Goal: Task Accomplishment & Management: Use online tool/utility

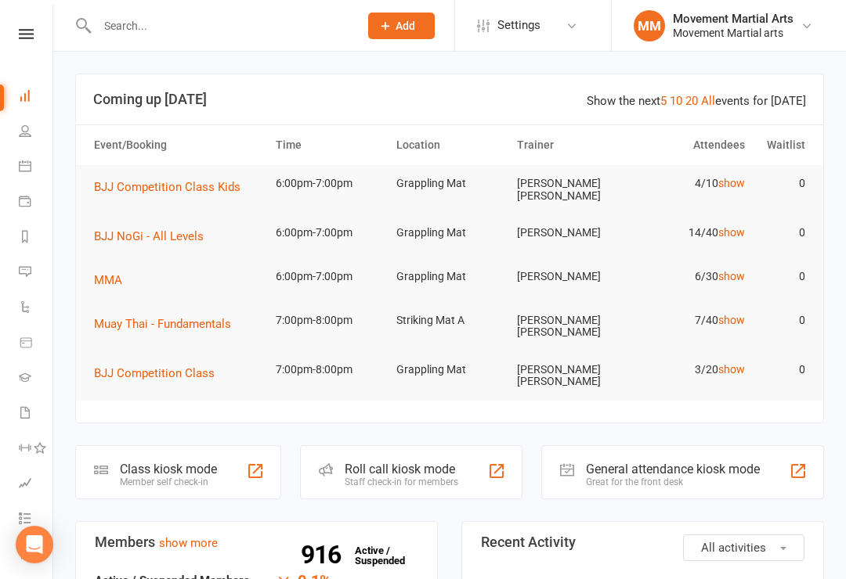
click at [251, 462] on div at bounding box center [255, 471] width 19 height 19
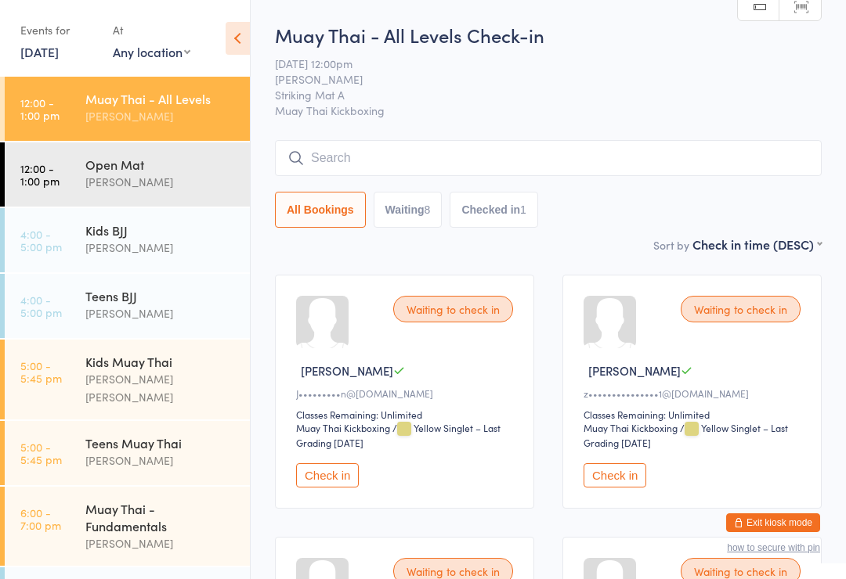
click at [320, 469] on div "Waiting to check in [PERSON_NAME]•••••••••n@[DOMAIN_NAME] Classes Remaining: Un…" at bounding box center [404, 392] width 259 height 234
click at [324, 478] on button "Check in" at bounding box center [327, 476] width 63 height 24
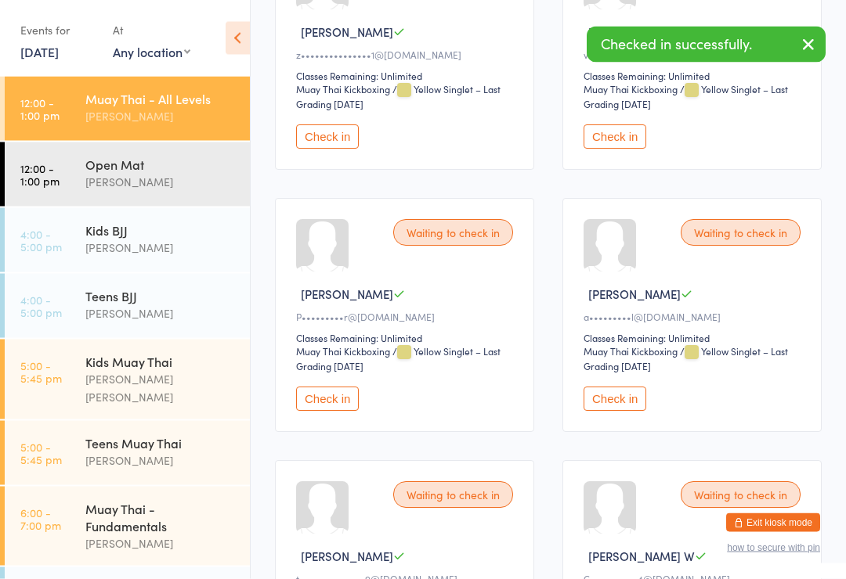
scroll to position [341, 0]
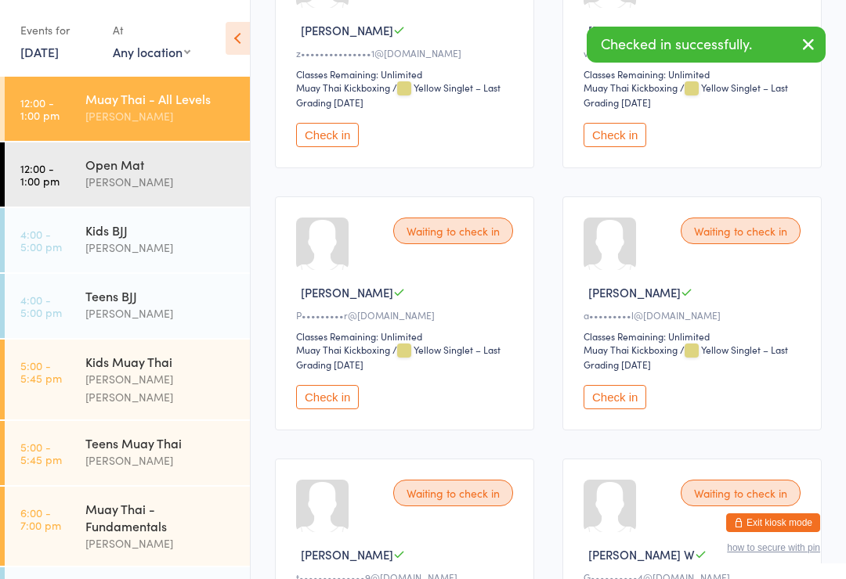
click at [343, 410] on button "Check in" at bounding box center [327, 397] width 63 height 24
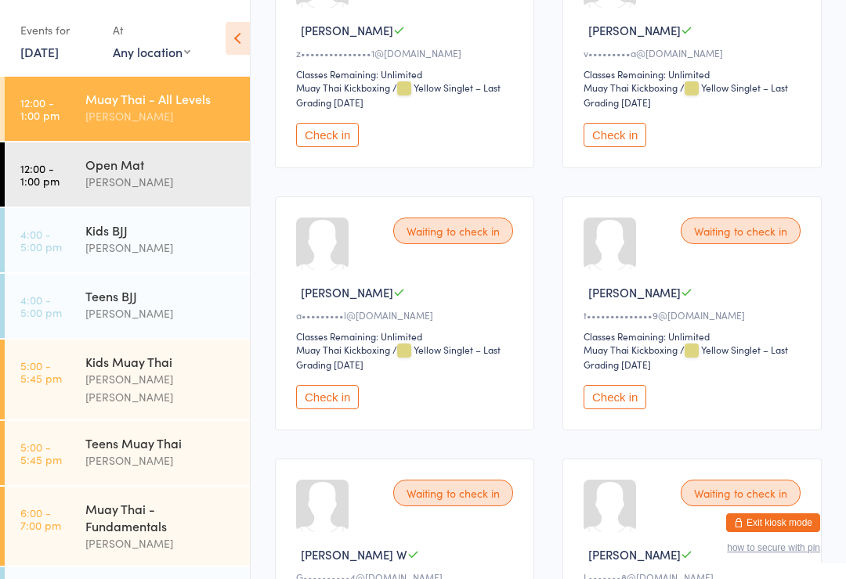
click at [361, 128] on div "Waiting to check in [PERSON_NAME] E z•••••••••••••••1@[DOMAIN_NAME] Classes Rem…" at bounding box center [404, 51] width 259 height 234
click at [343, 147] on button "Check in" at bounding box center [327, 135] width 63 height 24
click at [622, 139] on button "Check in" at bounding box center [614, 135] width 63 height 24
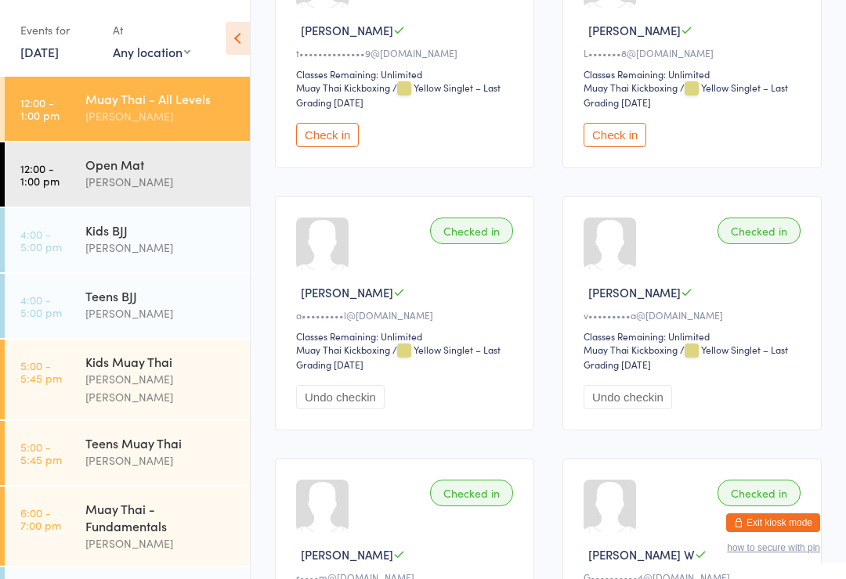
click at [182, 89] on div "Muay Thai - All Levels [PERSON_NAME]" at bounding box center [167, 108] width 164 height 62
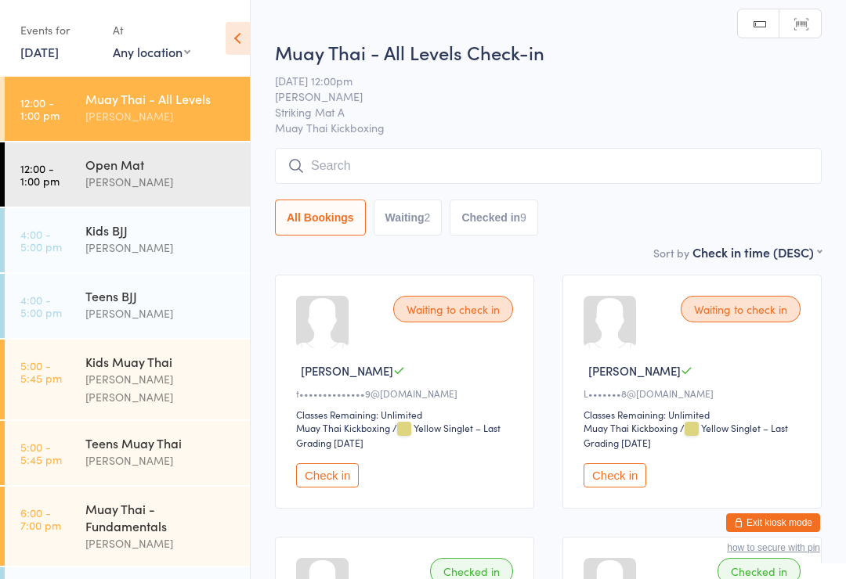
click at [590, 172] on input "search" at bounding box center [548, 166] width 547 height 36
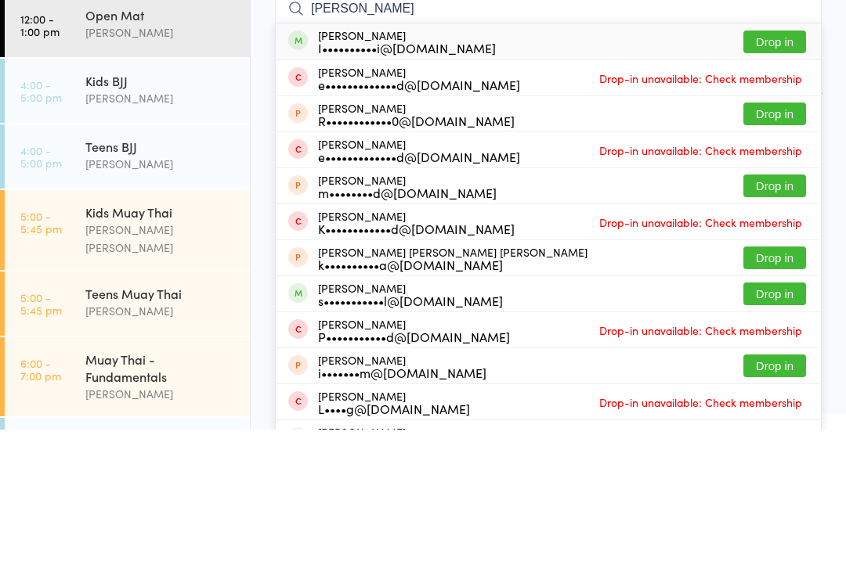
type input "[PERSON_NAME]"
click at [770, 180] on button "Drop in" at bounding box center [774, 191] width 63 height 23
